Goal: Communication & Community: Answer question/provide support

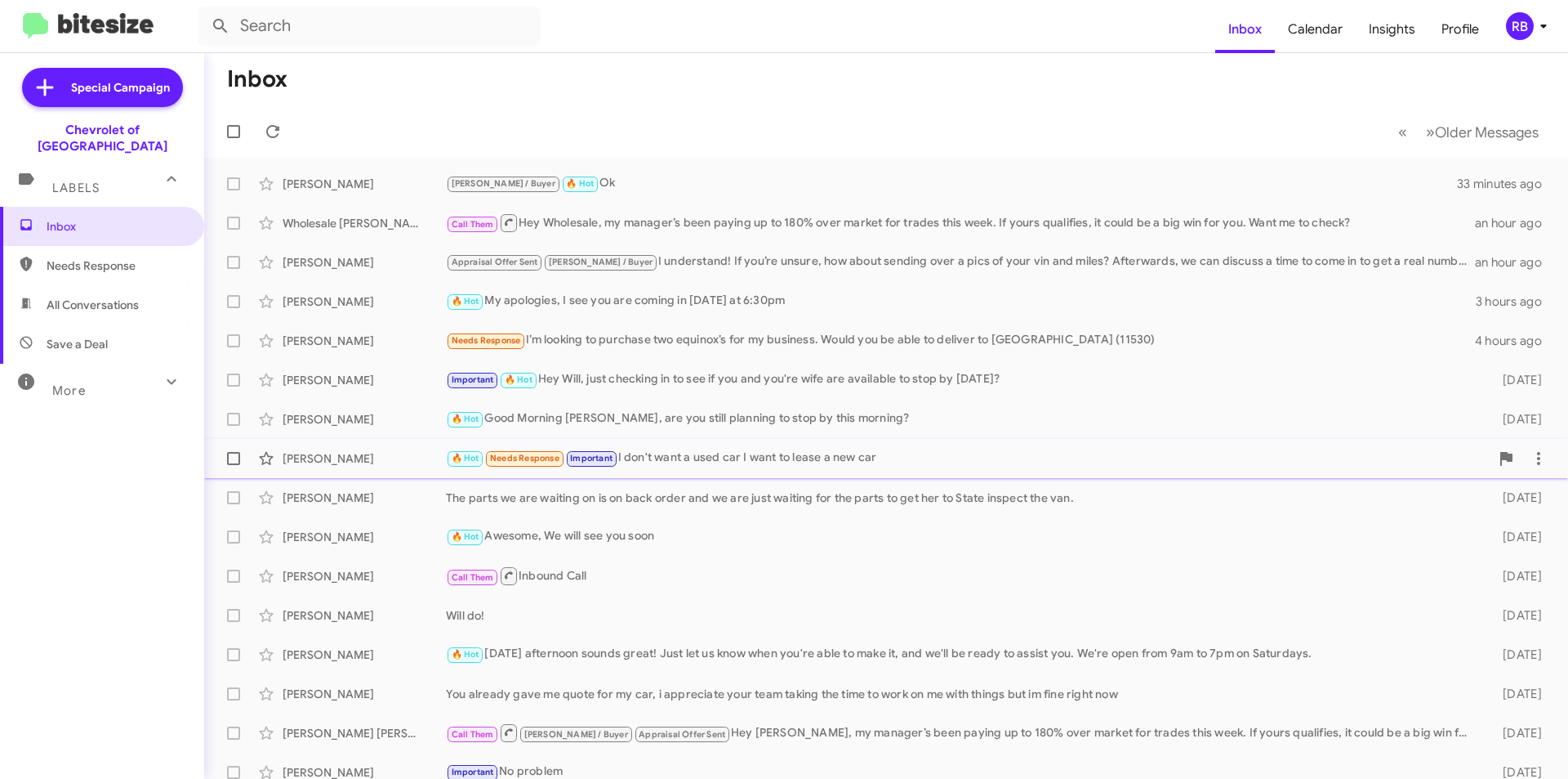
click at [978, 463] on div "🔥 Hot Needs Response Important I don't want a used car I want to lease a new car" at bounding box center [968, 457] width 1044 height 19
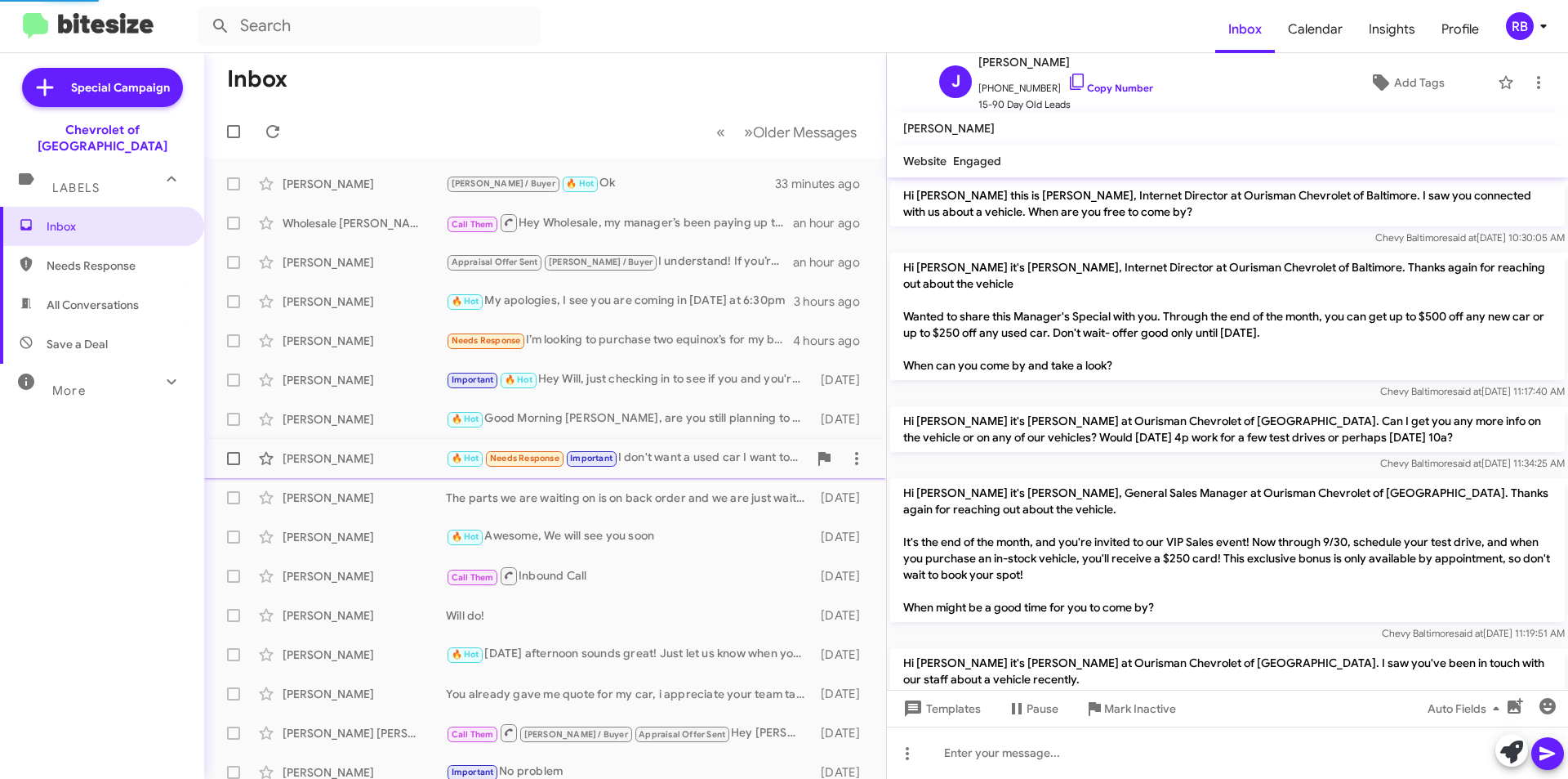
scroll to position [947, 0]
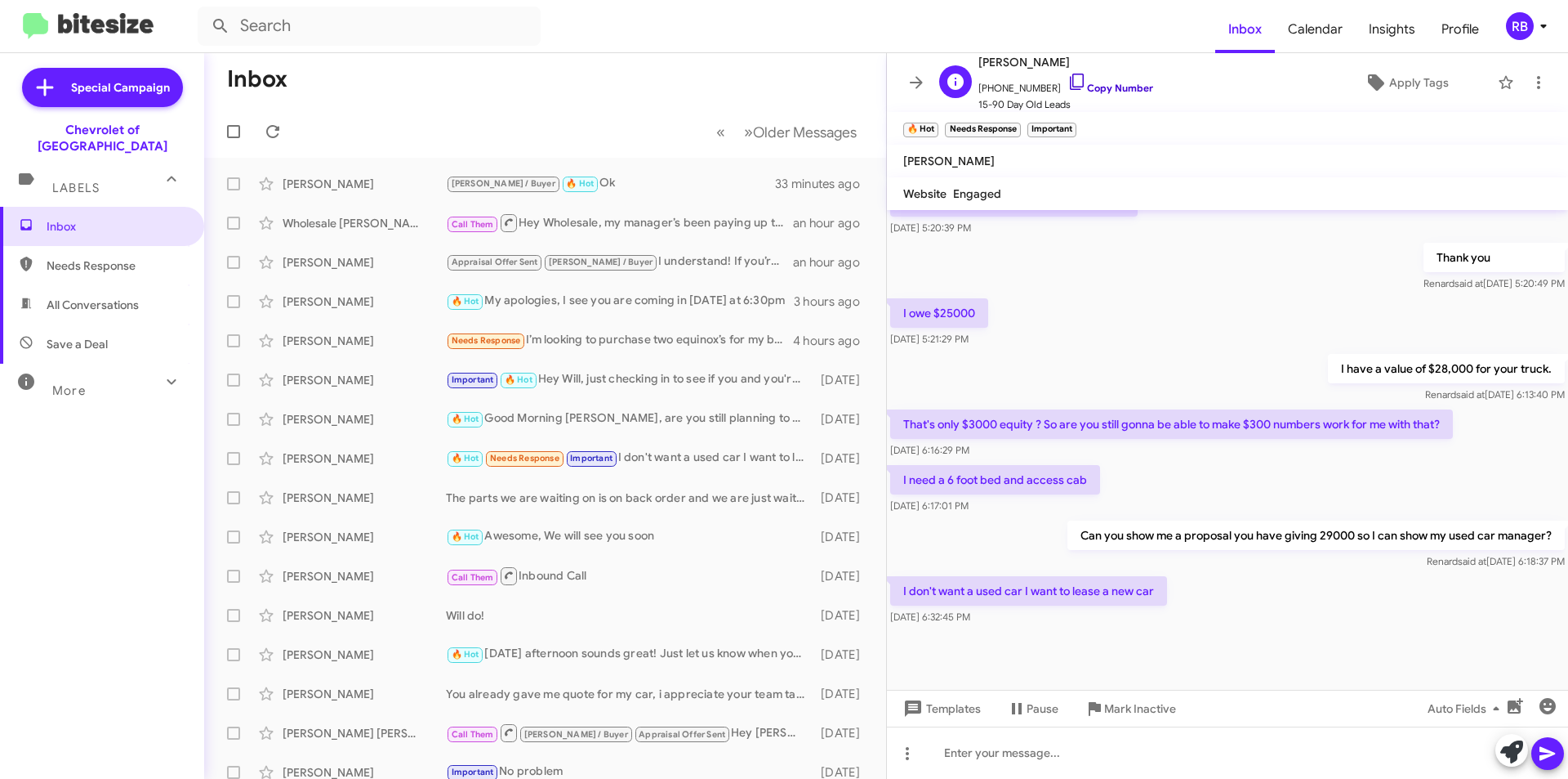
click at [1114, 84] on link "Copy Number" at bounding box center [1110, 88] width 86 height 12
click at [1026, 750] on div at bounding box center [1228, 752] width 682 height 53
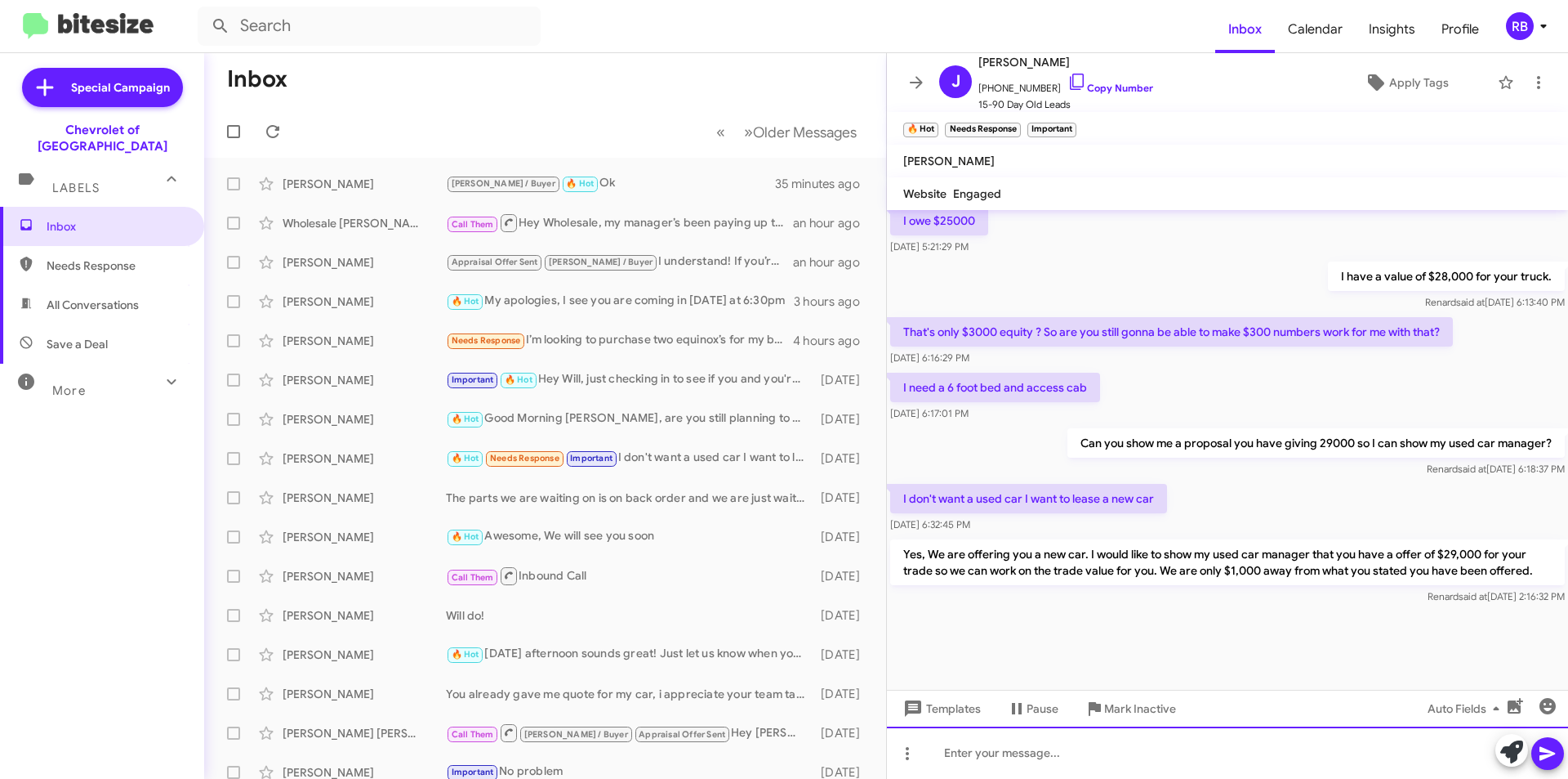
scroll to position [1056, 0]
click at [1014, 120] on span "×" at bounding box center [1018, 122] width 13 height 20
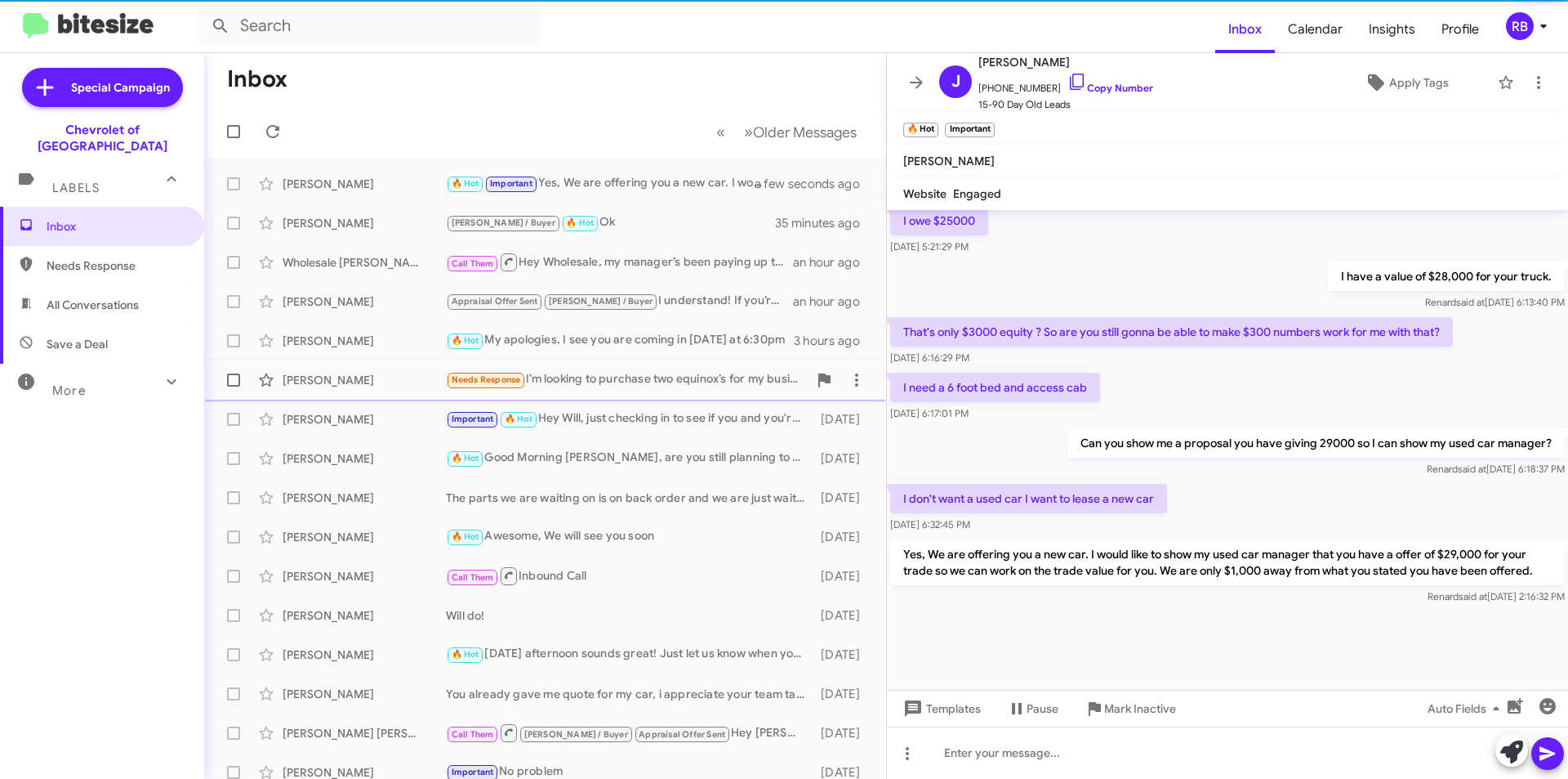
click at [599, 382] on div "Needs Response I’m looking to purchase two equinox’s for my business. Would you…" at bounding box center [627, 379] width 362 height 19
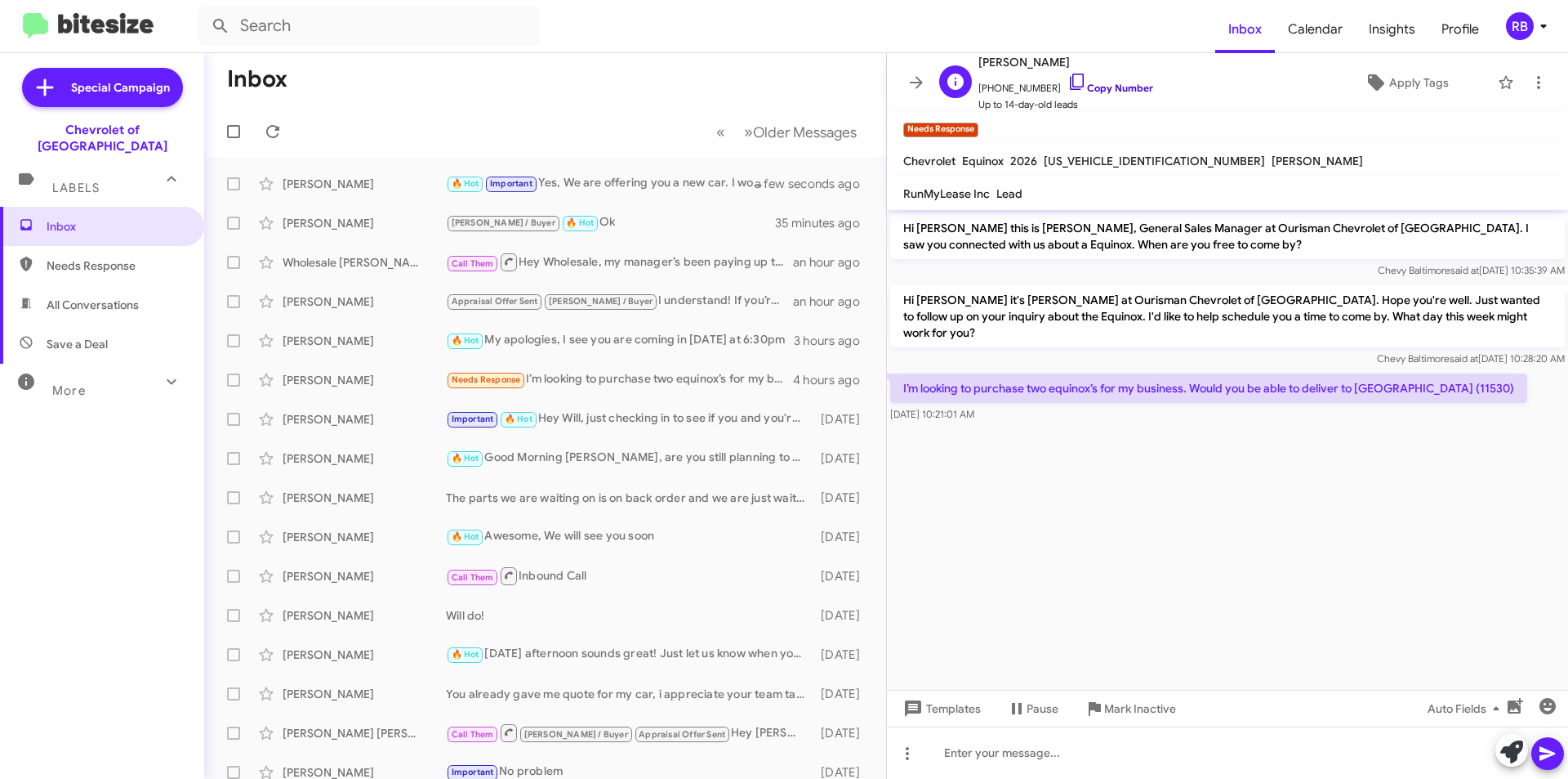
click at [1118, 93] on link "Copy Number" at bounding box center [1110, 88] width 86 height 12
click at [968, 747] on div at bounding box center [1228, 752] width 682 height 53
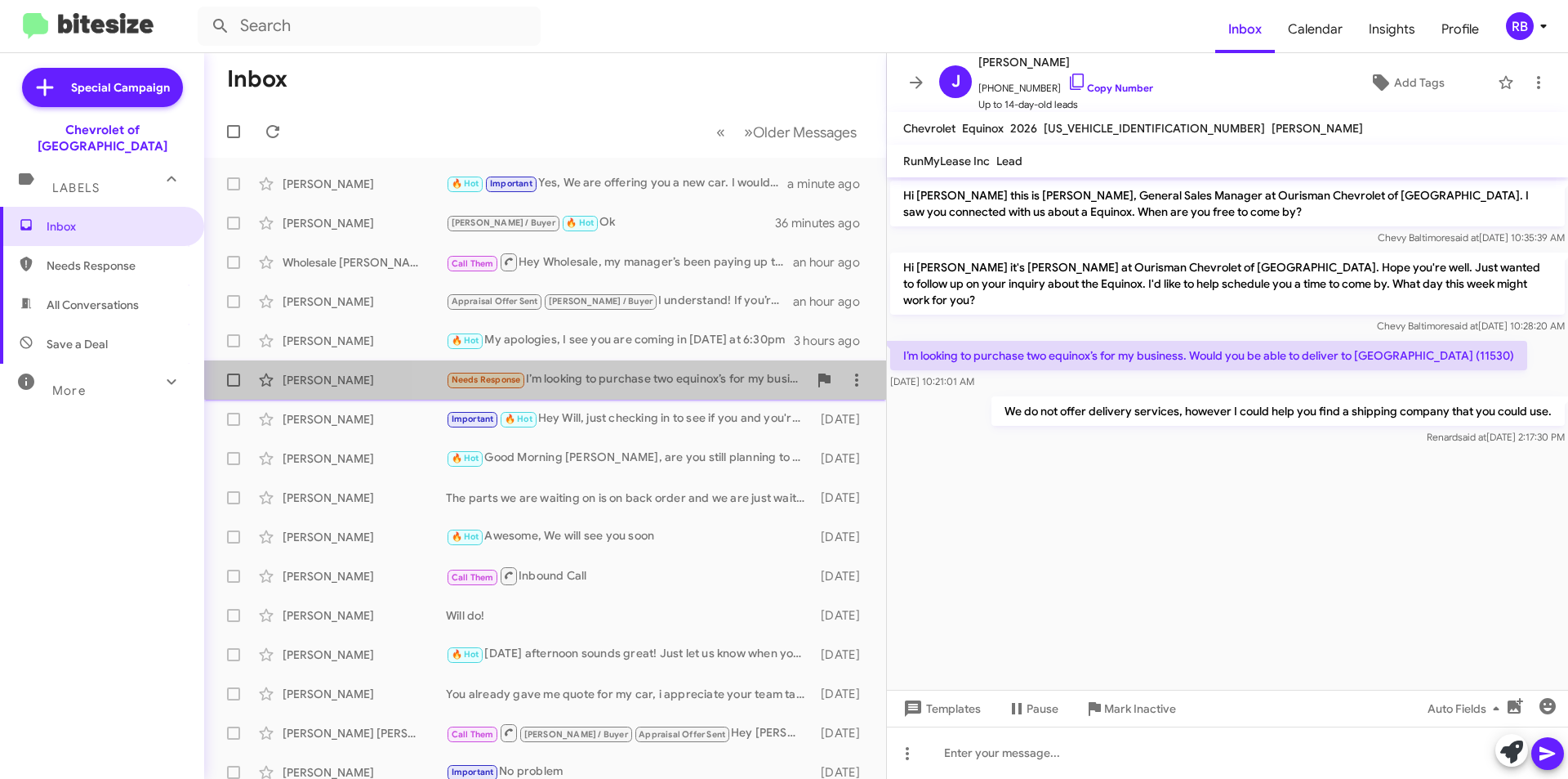
click at [673, 370] on div "Needs Response I’m looking to purchase two equinox’s for my business. Would you…" at bounding box center [627, 379] width 362 height 19
